Goal: Task Accomplishment & Management: Manage account settings

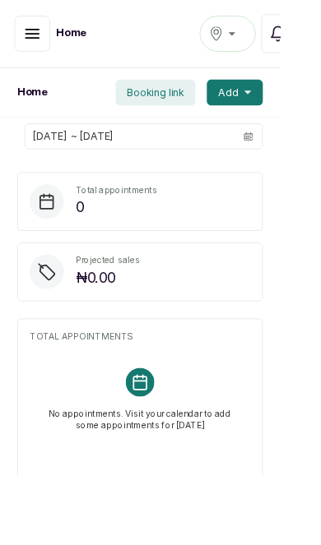
click at [28, 38] on icon "button" at bounding box center [37, 39] width 20 height 20
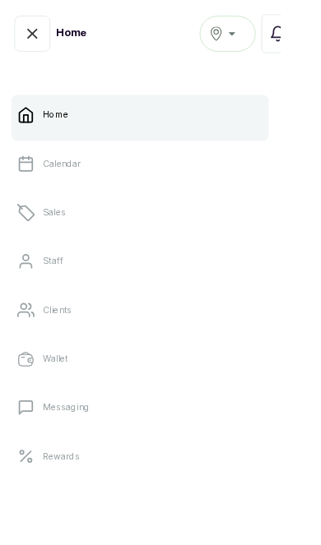
click at [233, 486] on link "Messaging" at bounding box center [160, 467] width 294 height 46
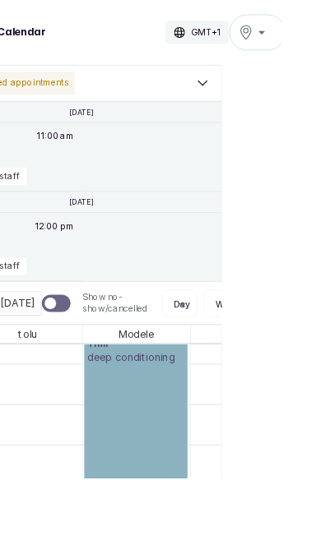
click at [160, 511] on link "07:00 - 09:30 Timi deep conditioning Confirmed" at bounding box center [155, 483] width 118 height 229
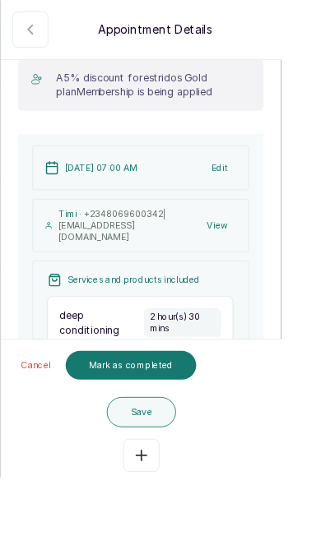
scroll to position [168, -2]
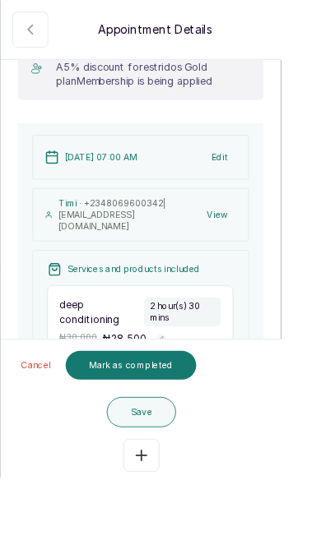
click at [28, 35] on icon "button" at bounding box center [35, 34] width 20 height 20
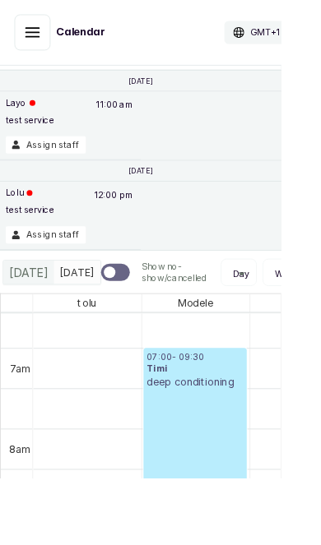
click at [36, 30] on icon "button" at bounding box center [37, 37] width 20 height 20
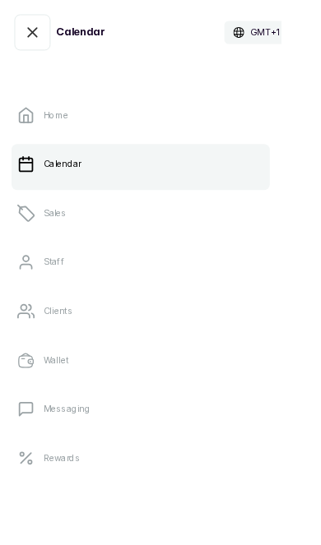
click at [147, 355] on link "Clients" at bounding box center [160, 355] width 294 height 46
